Goal: Information Seeking & Learning: Learn about a topic

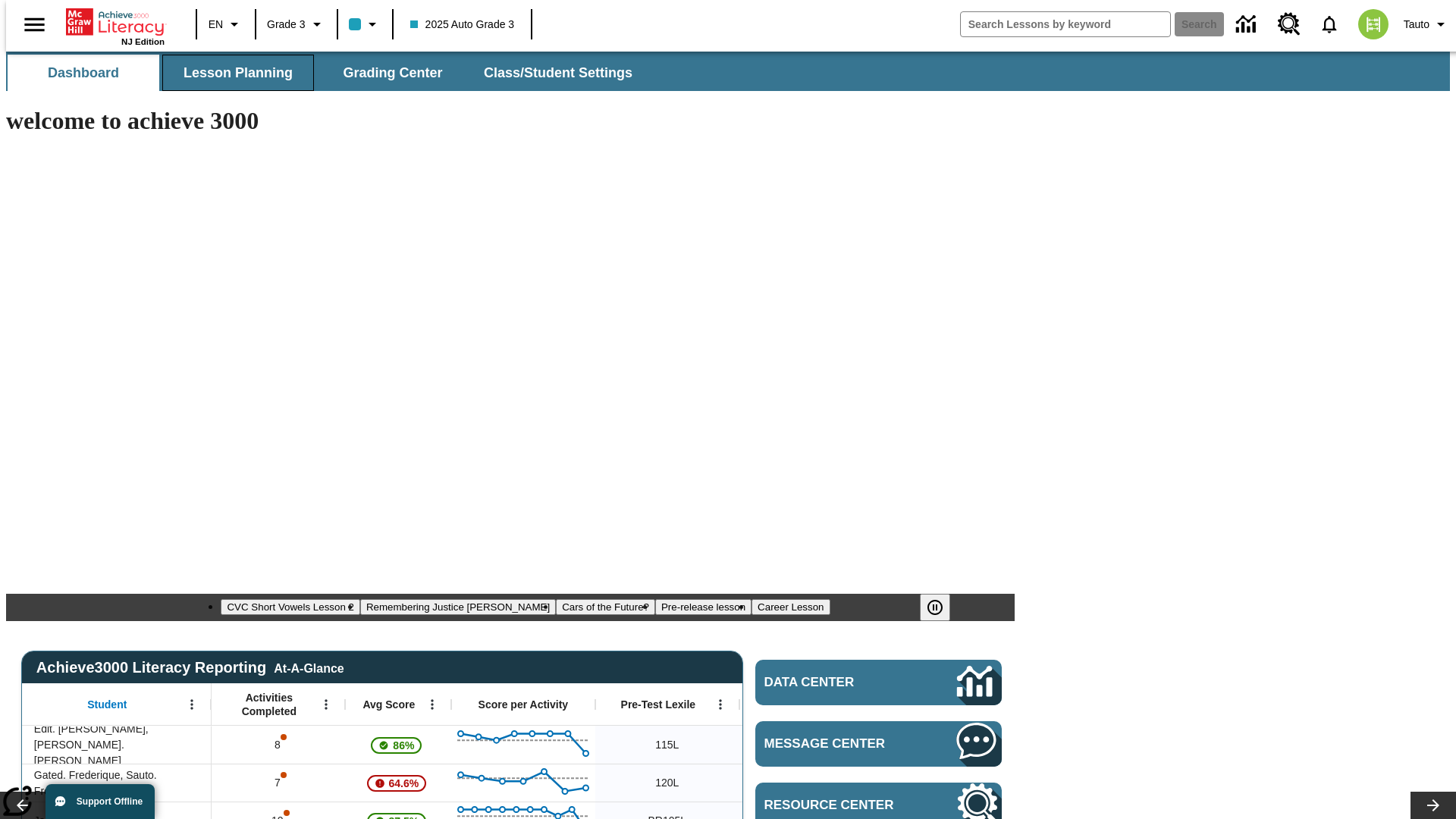
click at [232, 73] on span "Lesson Planning" at bounding box center [238, 73] width 109 height 17
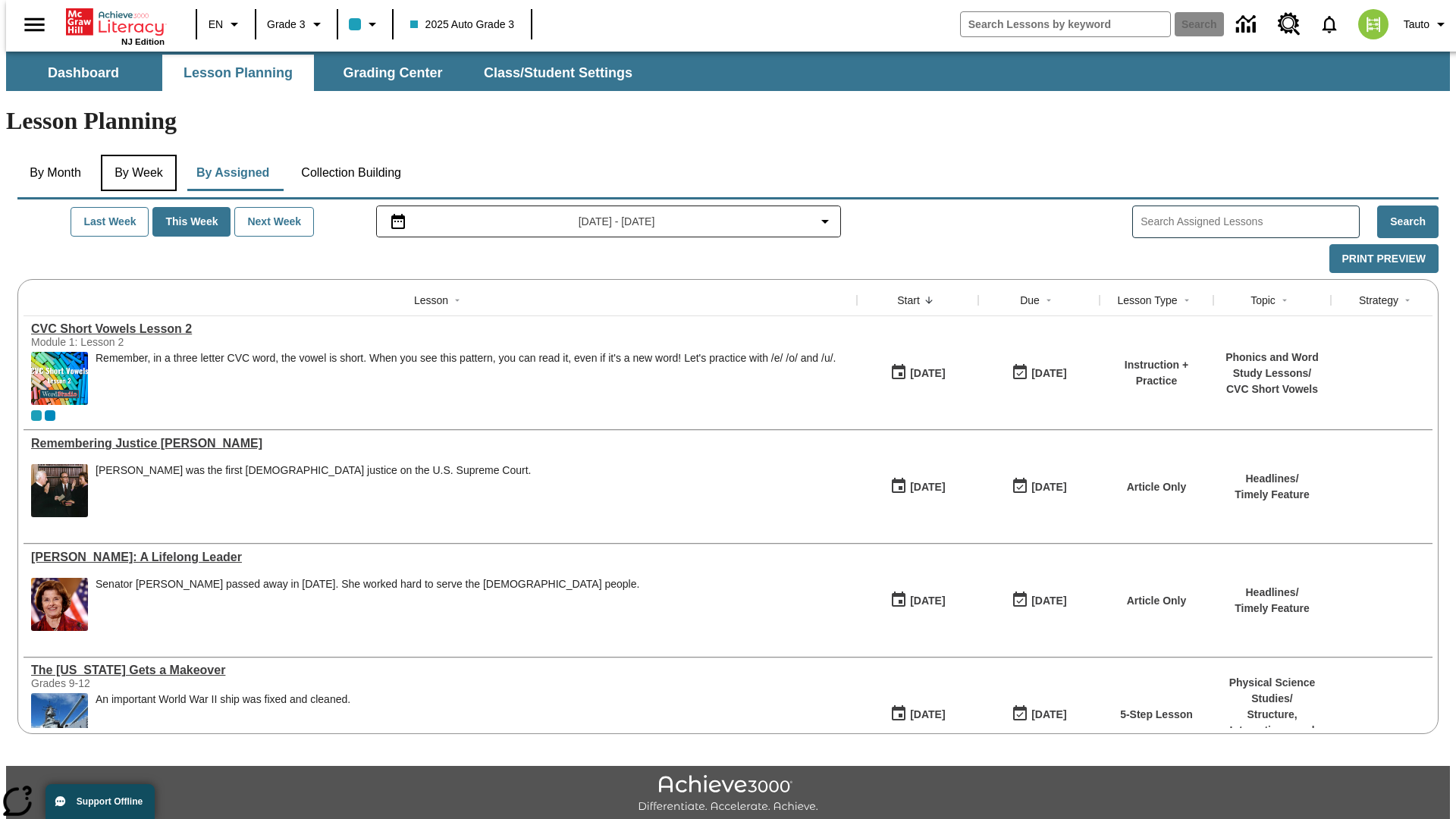
click at [136, 154] on button "By Week" at bounding box center [139, 173] width 76 height 36
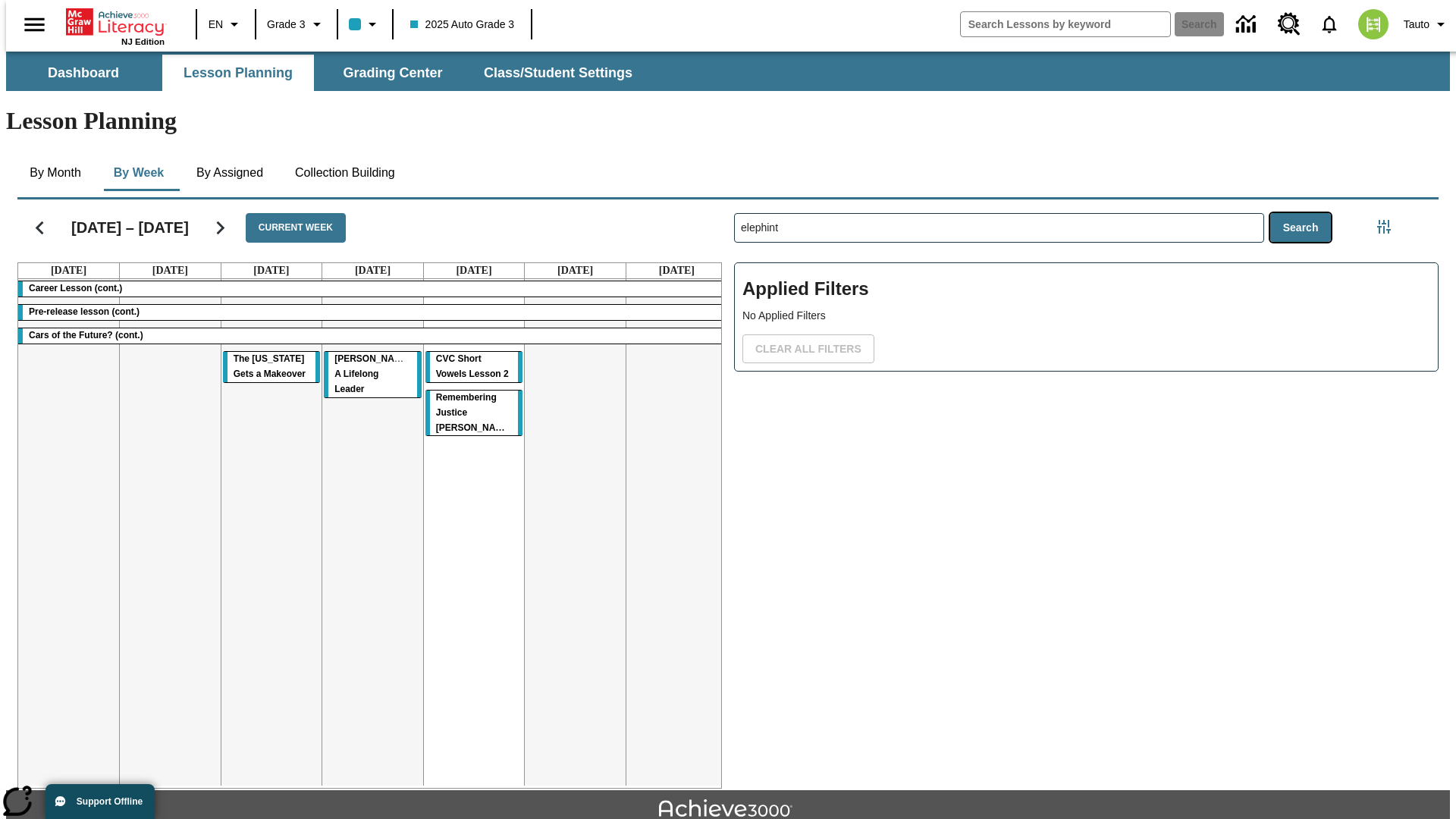
click at [1305, 213] on button "Search" at bounding box center [1301, 228] width 62 height 30
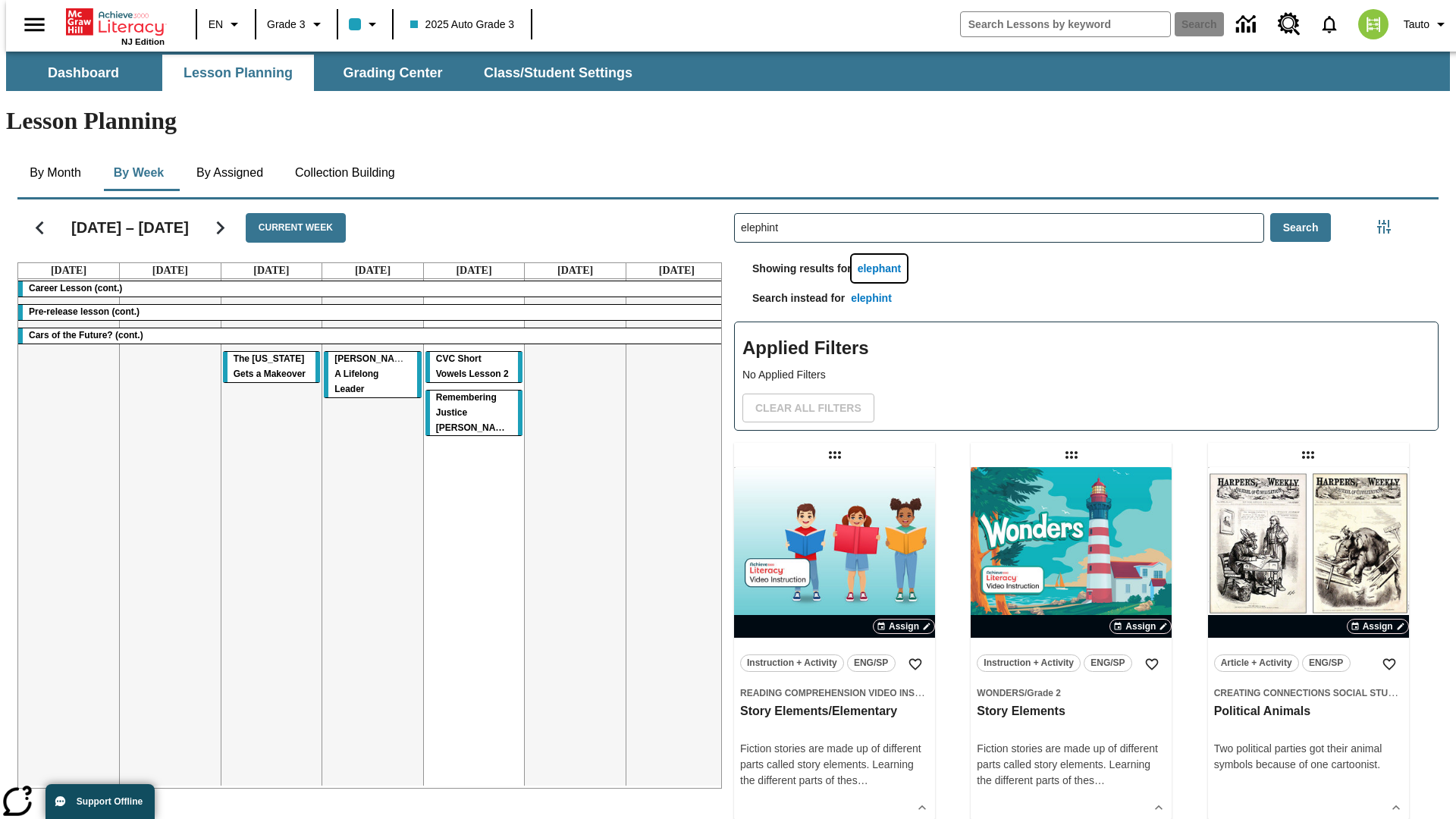
click at [882, 255] on button "elephant" at bounding box center [879, 269] width 56 height 28
type input "elephant"
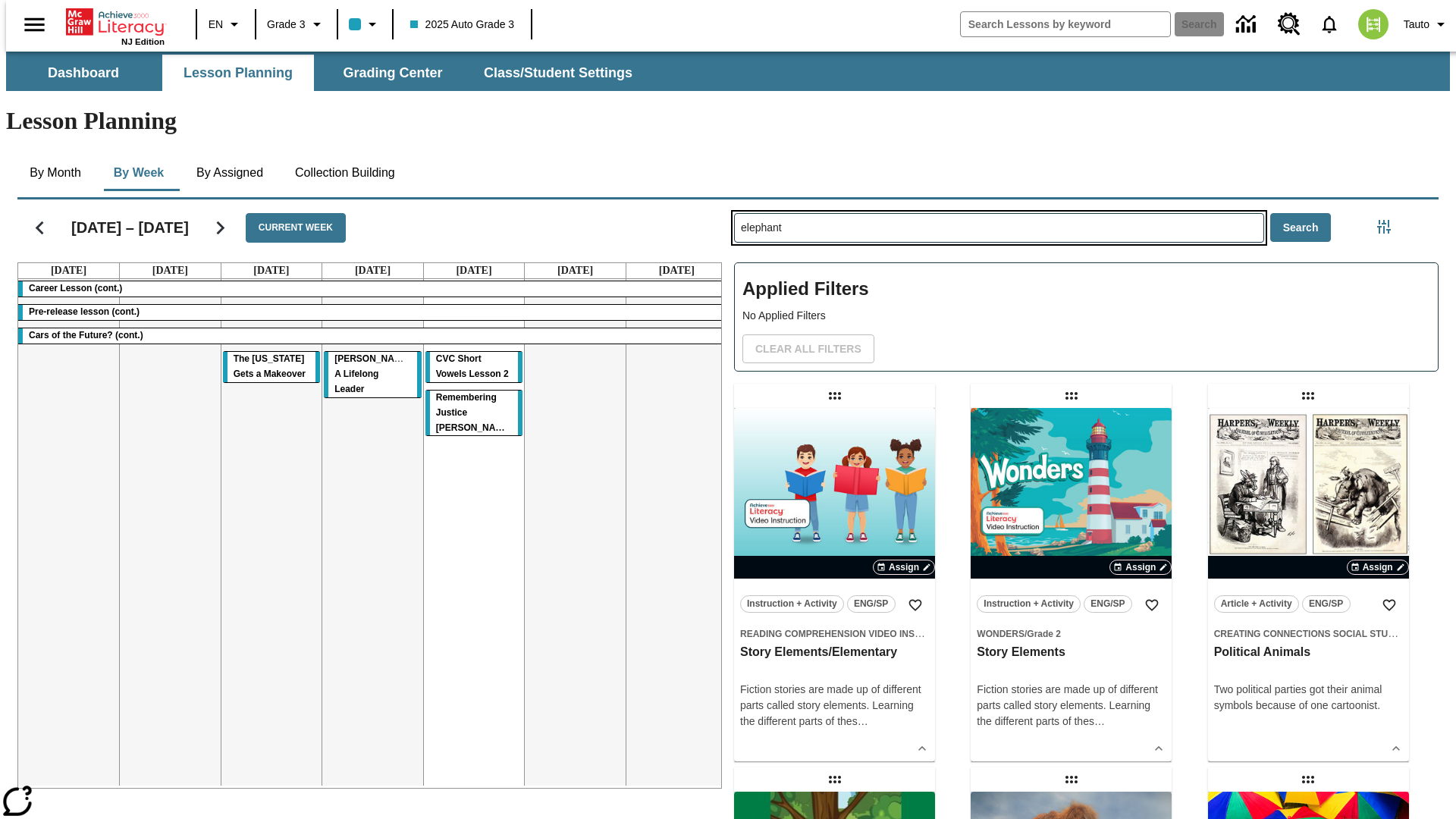
type input "elephint"
